Goal: Information Seeking & Learning: Understand process/instructions

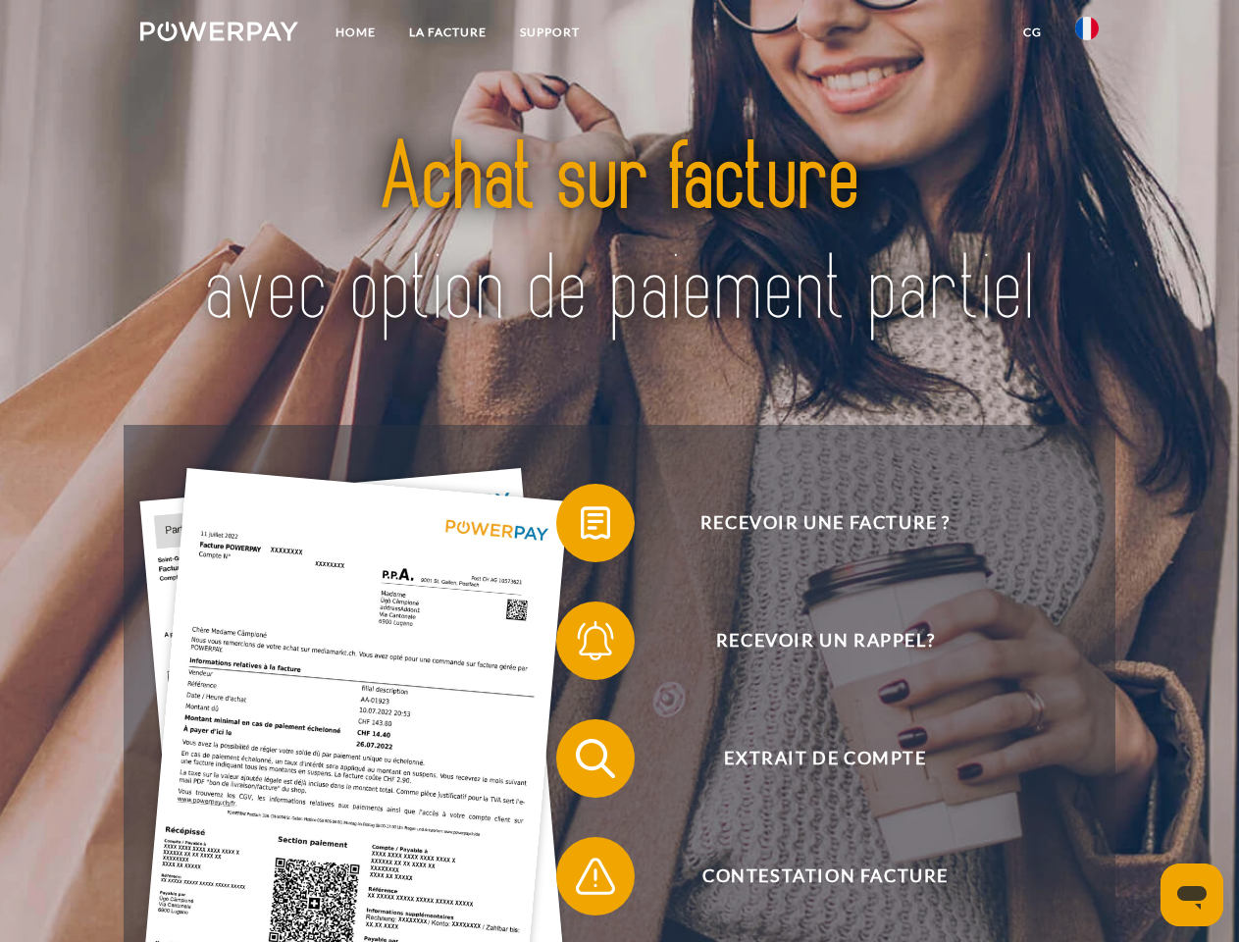
click at [219, 34] on img at bounding box center [219, 32] width 158 height 20
click at [1087, 34] on img at bounding box center [1087, 29] width 24 height 24
click at [1032, 32] on link "CG" at bounding box center [1033, 32] width 52 height 35
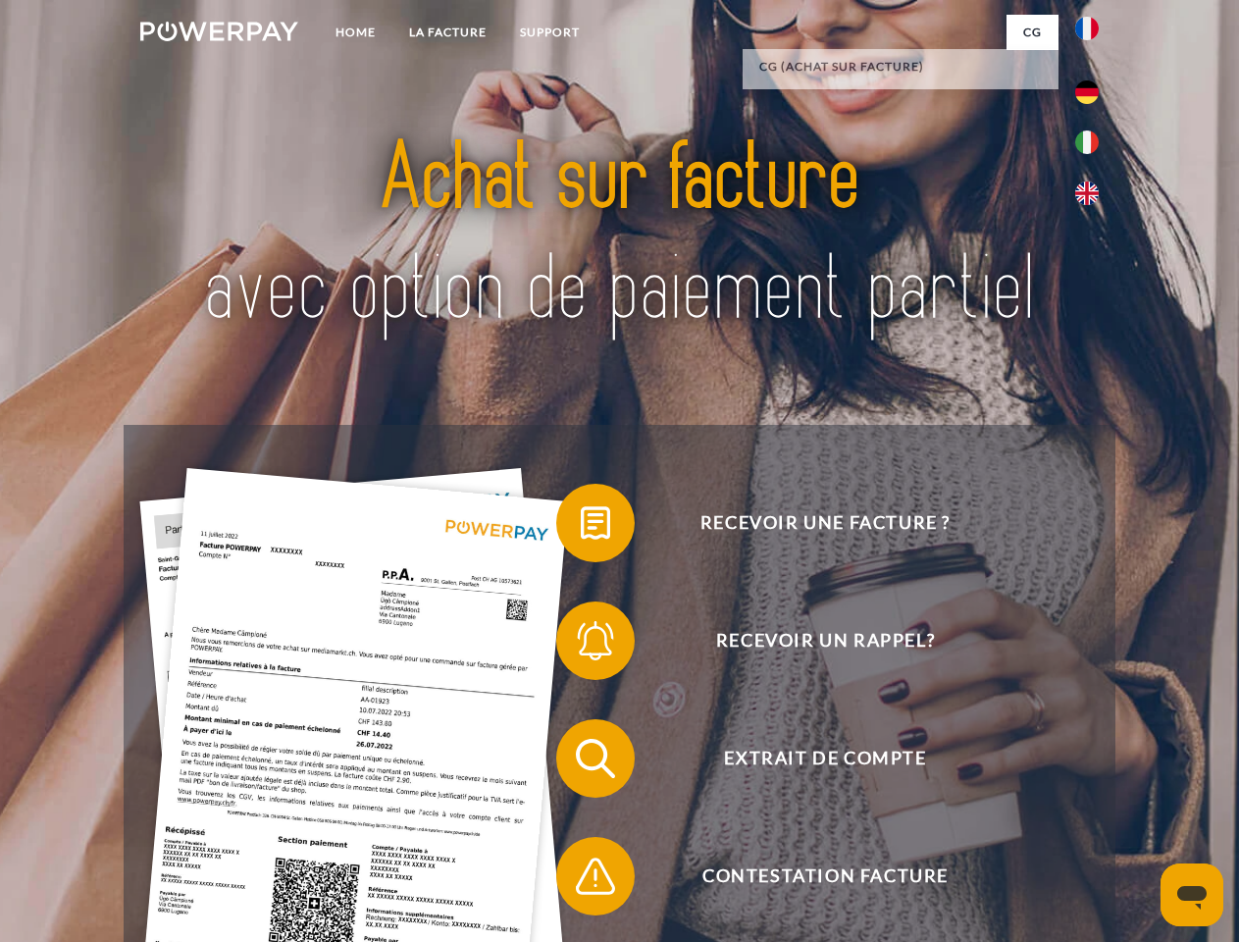
click at [581, 527] on span at bounding box center [566, 523] width 98 height 98
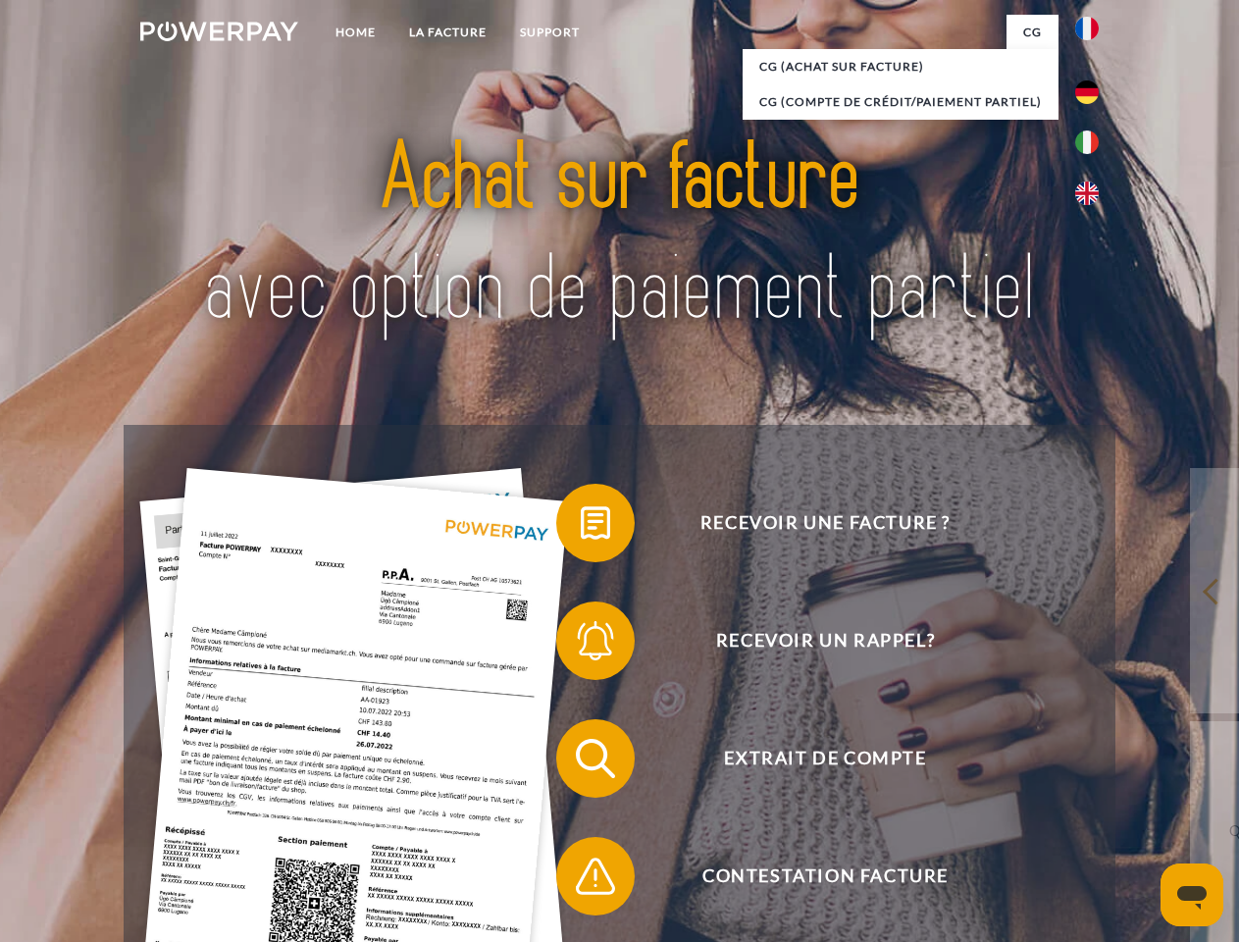
click at [581, 645] on span at bounding box center [566, 641] width 98 height 98
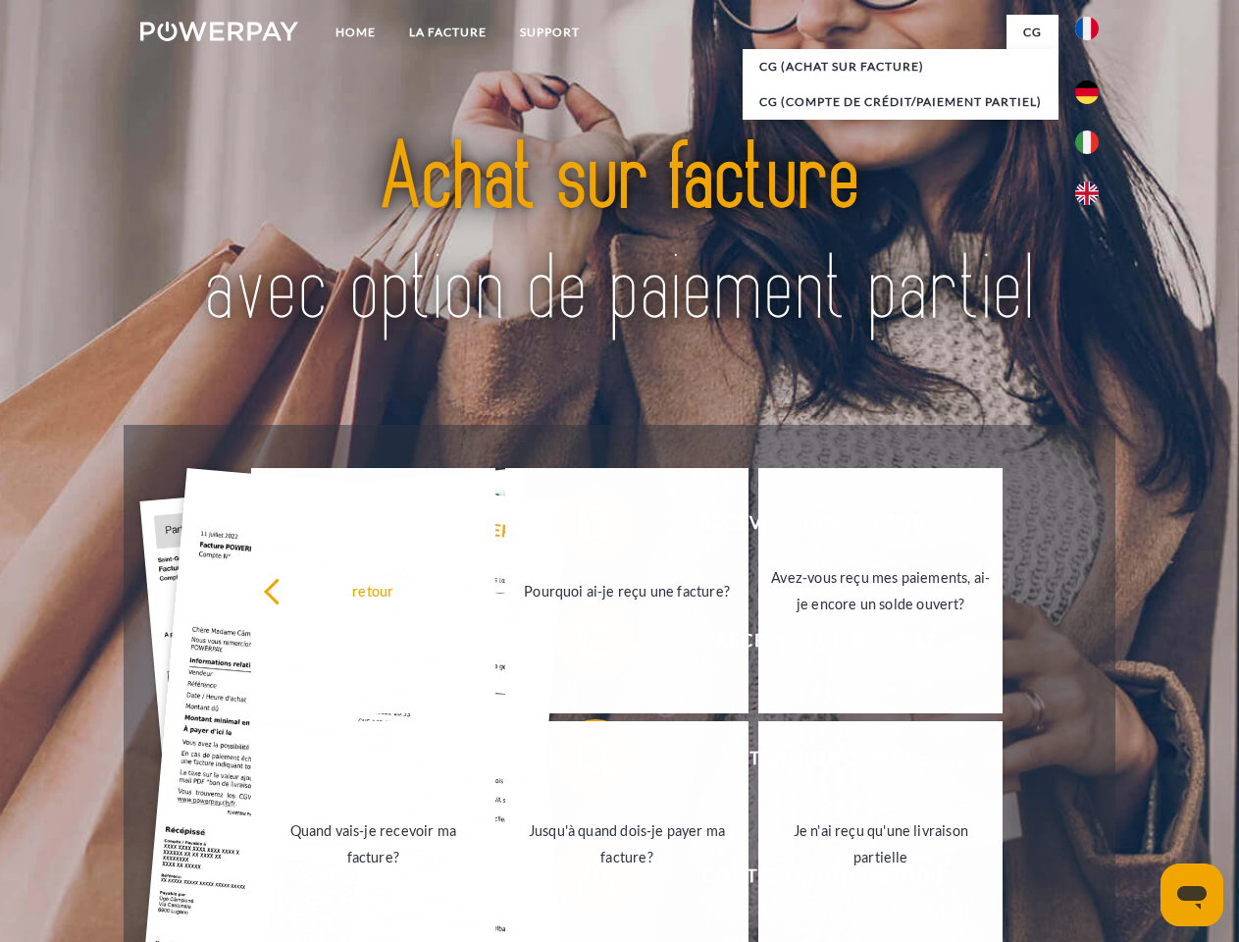
click at [581, 762] on link "Jusqu'à quand dois-je payer ma facture?" at bounding box center [627, 843] width 244 height 245
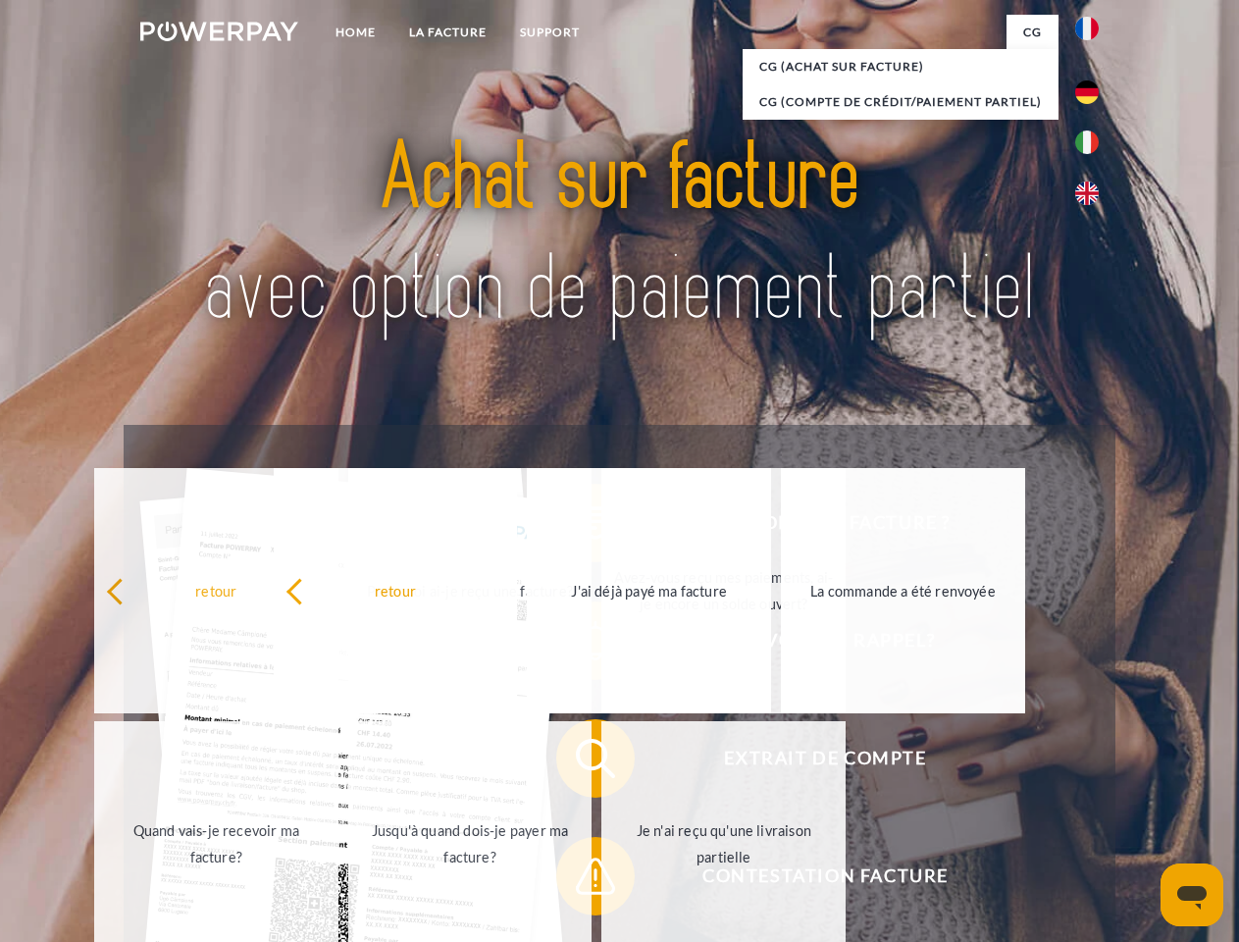
click at [581, 880] on span at bounding box center [566, 876] width 98 height 98
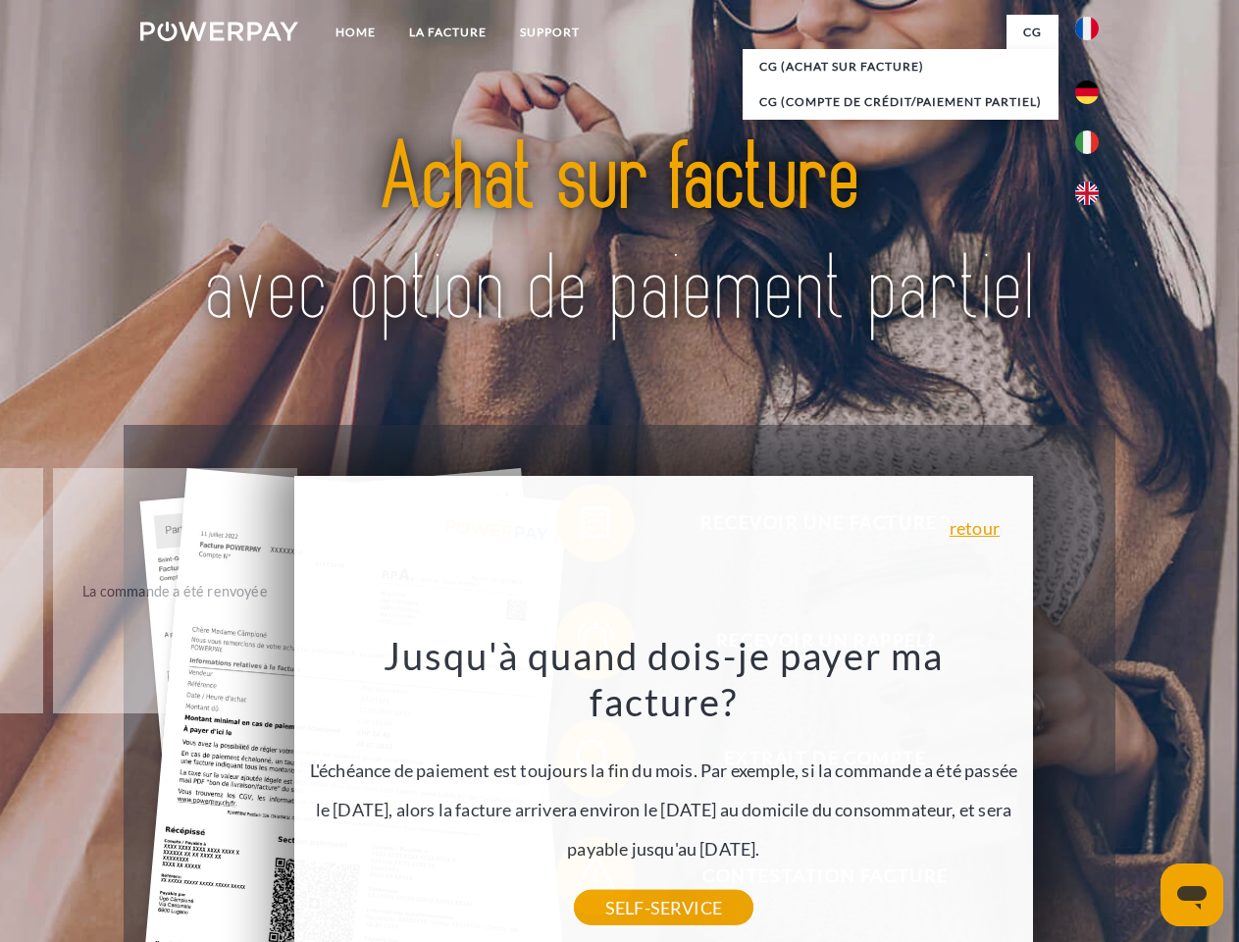
click at [1192, 895] on icon "Ouvrir la fenêtre de messagerie" at bounding box center [1191, 898] width 29 height 24
